Goal: Task Accomplishment & Management: Manage account settings

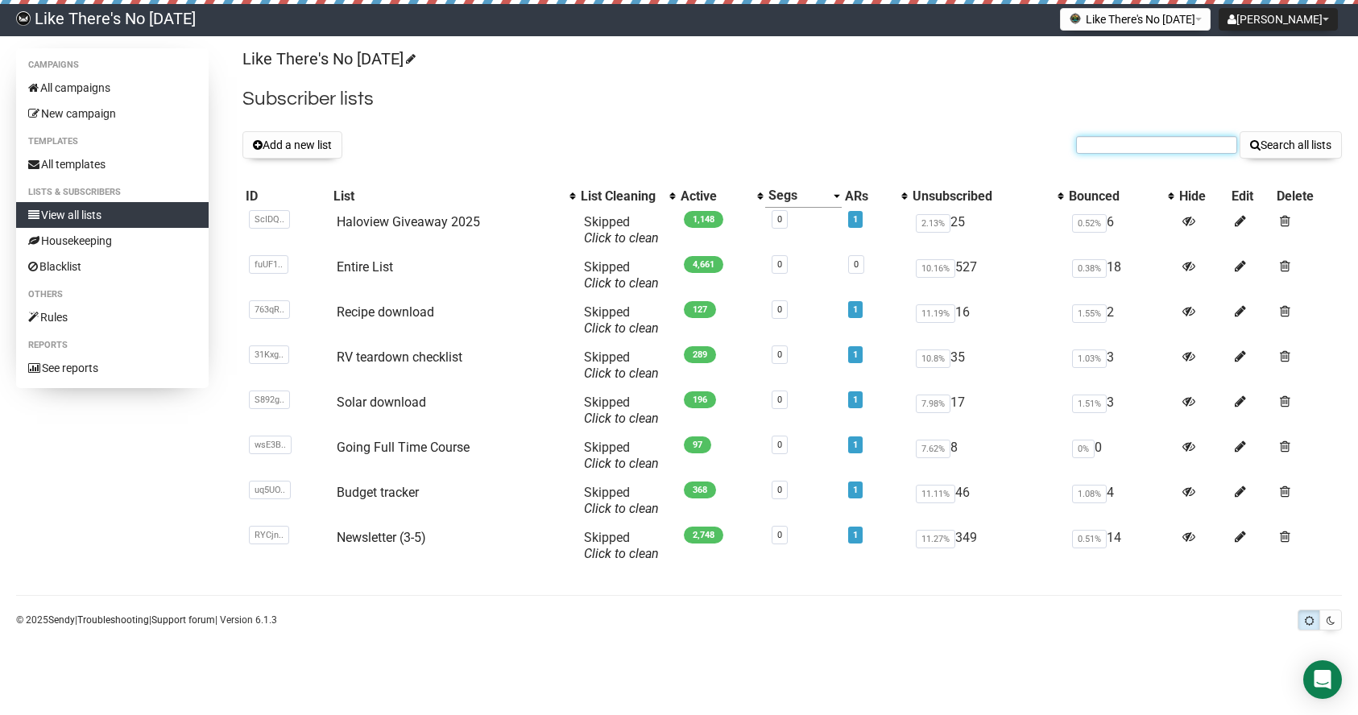
click at [1133, 147] on input "text" at bounding box center [1156, 145] width 161 height 18
paste input "Not My Finest Moment"
type input "Not My Finest Moment"
click at [1240, 131] on button "Search all lists" at bounding box center [1291, 144] width 102 height 27
click at [280, 146] on button "Add a new list" at bounding box center [292, 144] width 100 height 27
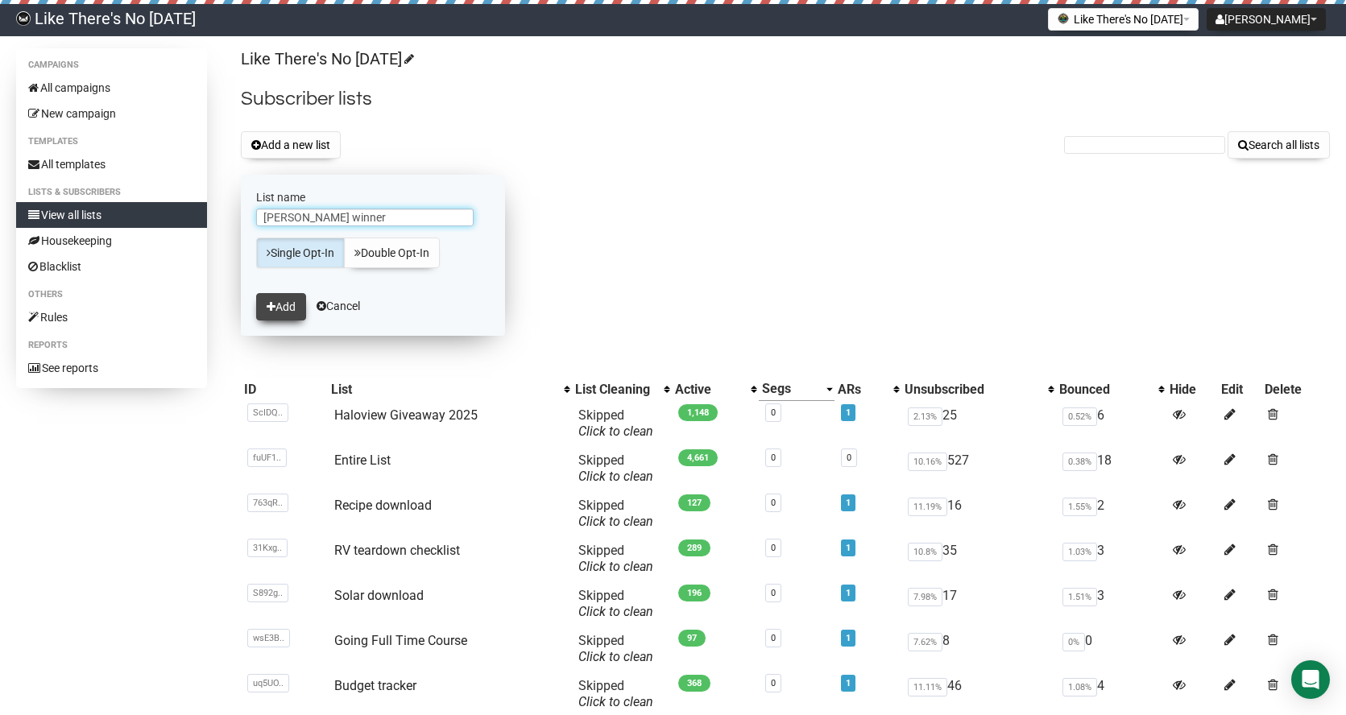
type input "[PERSON_NAME] winner"
click at [293, 302] on button "Add" at bounding box center [281, 306] width 50 height 27
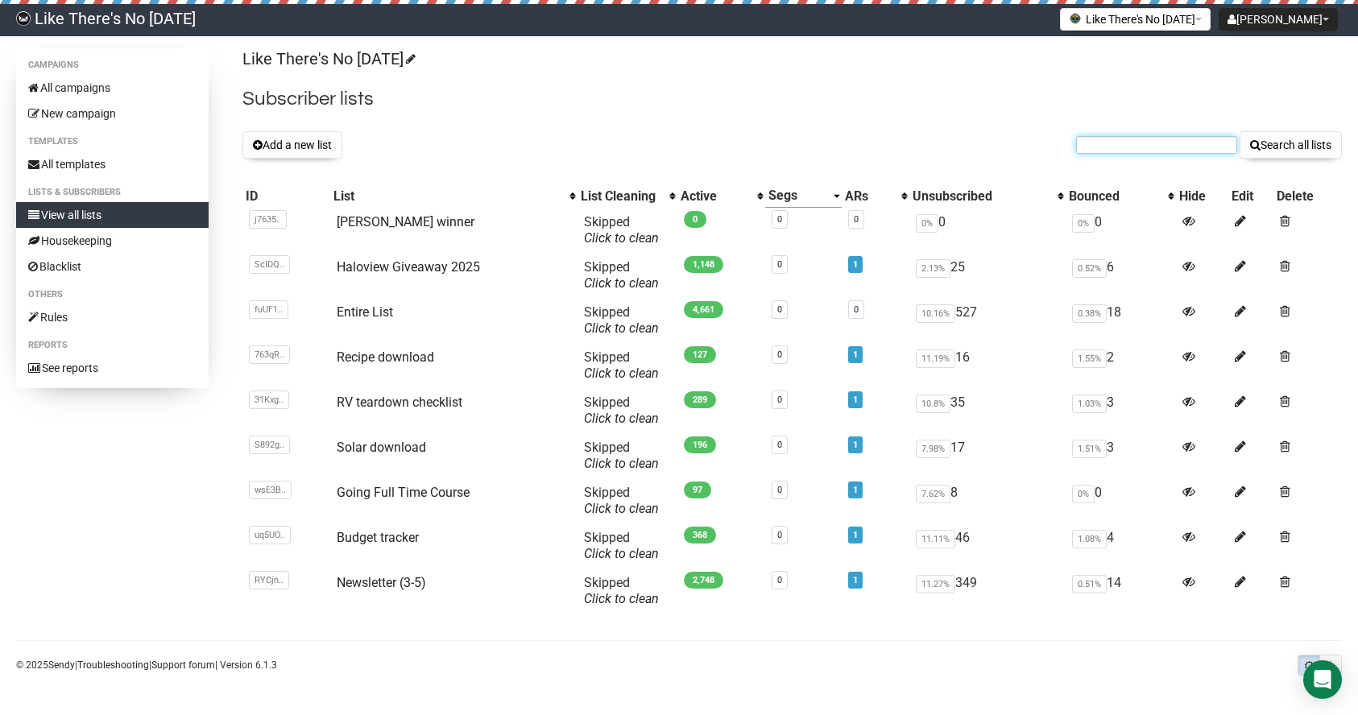
click at [1181, 151] on input "text" at bounding box center [1156, 145] width 161 height 18
paste input "dpadams98@hotmail.com"
type input "dpadams98@hotmail.com"
click at [1334, 151] on button "Search all lists" at bounding box center [1291, 144] width 102 height 27
click at [374, 221] on link "[PERSON_NAME] winner" at bounding box center [406, 221] width 138 height 15
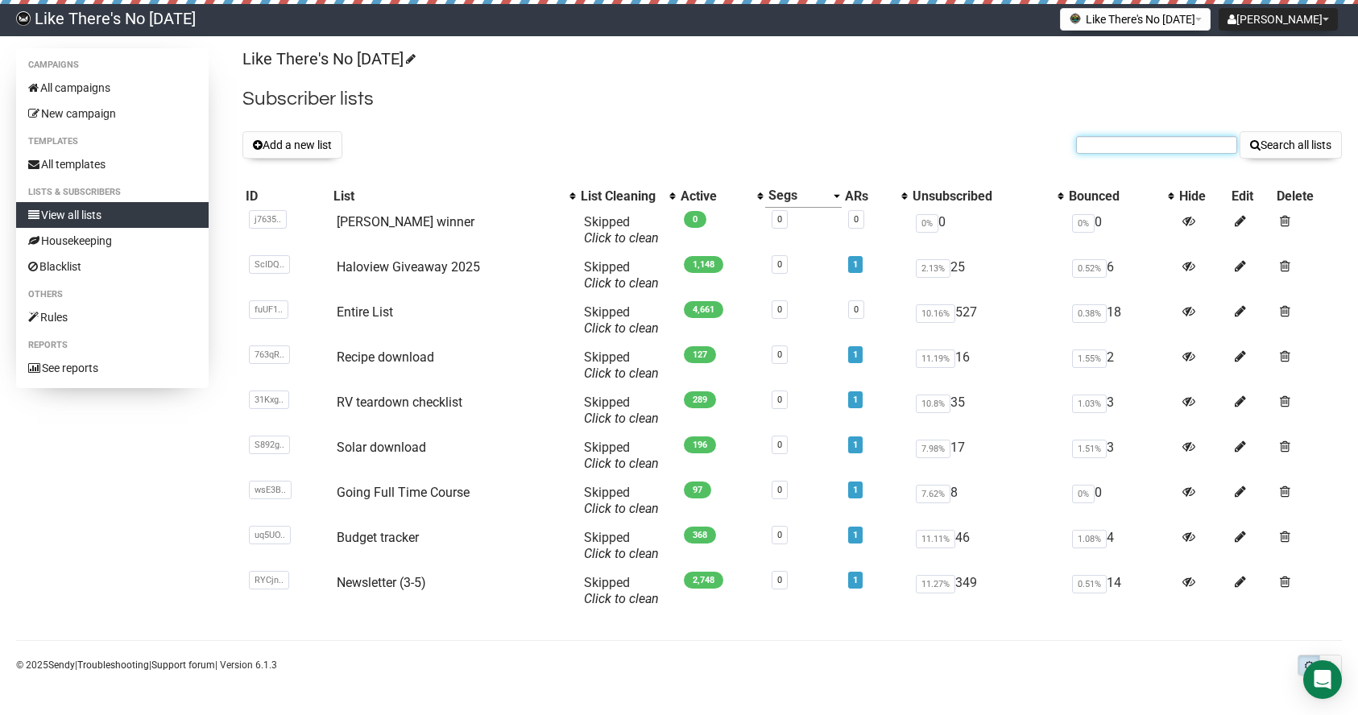
click at [1127, 146] on input "text" at bounding box center [1156, 145] width 161 height 18
paste input "dpadams98@hotmail.com"
type input "dpadams98@hotmail.com"
click at [1290, 149] on button "Search all lists" at bounding box center [1291, 144] width 102 height 27
